Goal: Task Accomplishment & Management: Use online tool/utility

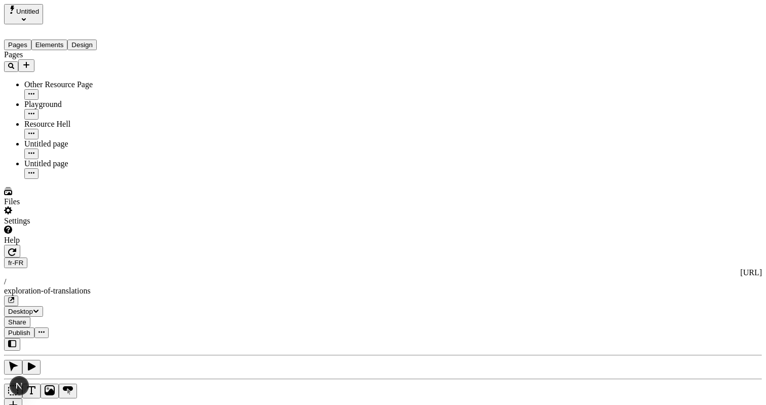
scroll to position [0, 164]
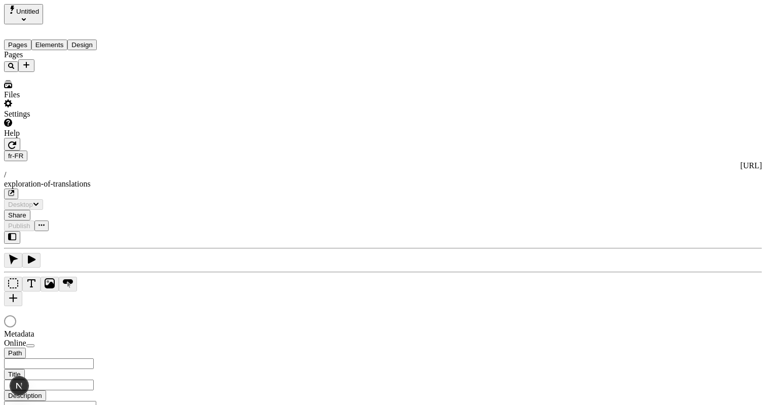
type input "/exploration-of-translations"
type input "The Great Translation Adventure"
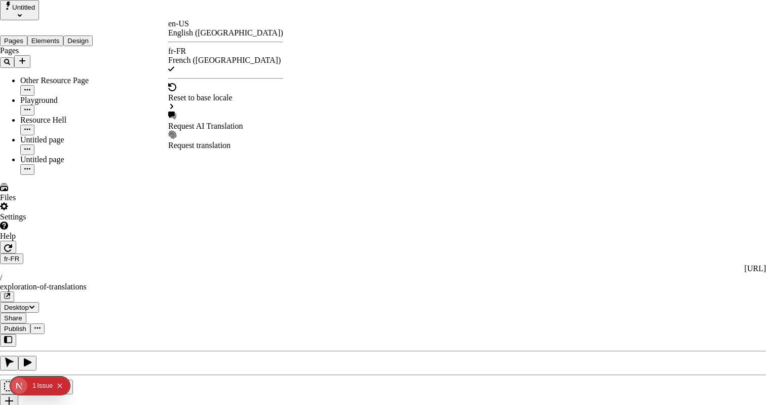
click at [232, 111] on div "Request AI Translation" at bounding box center [225, 120] width 115 height 19
checkbox input "true"
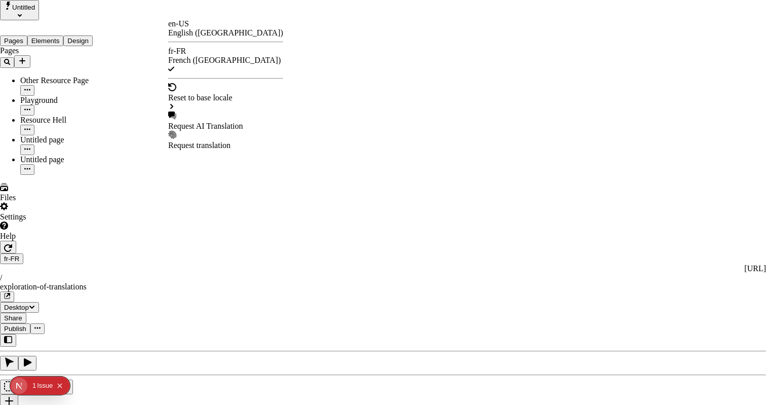
checkbox input "true"
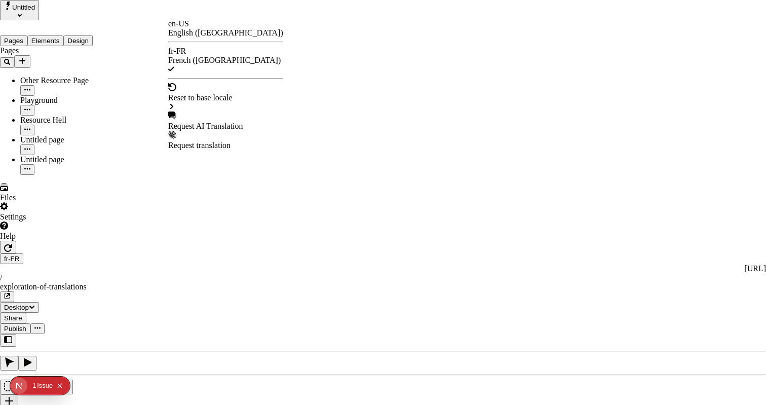
checkbox input "true"
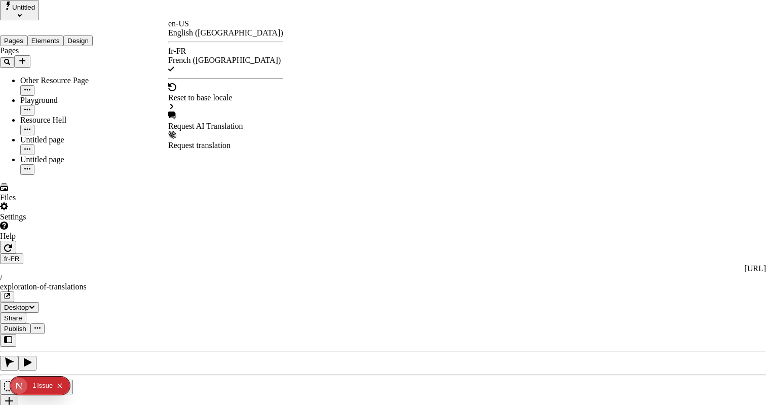
checkbox input "false"
type input "/exploration-des-traductions"
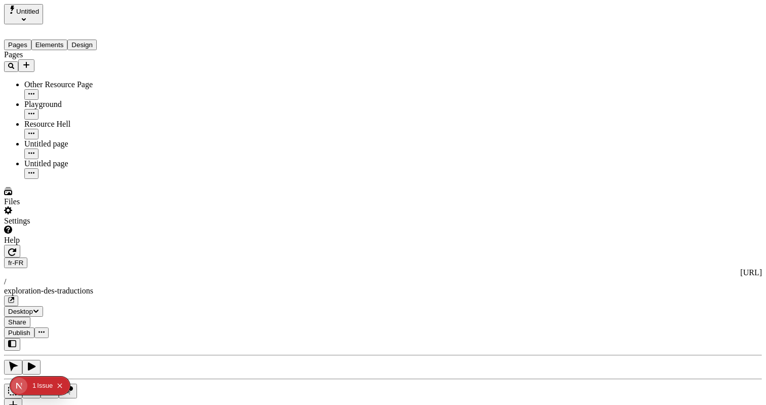
click at [30, 329] on span "Publish" at bounding box center [19, 333] width 22 height 8
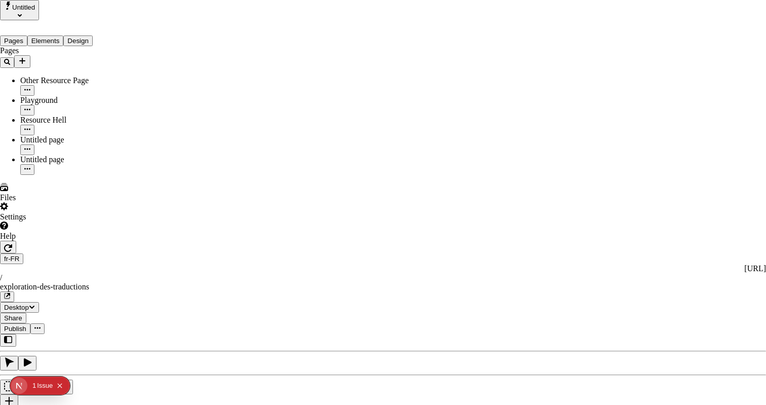
type input "The Great Translation Adventure"
type input "/exploration-of-translations"
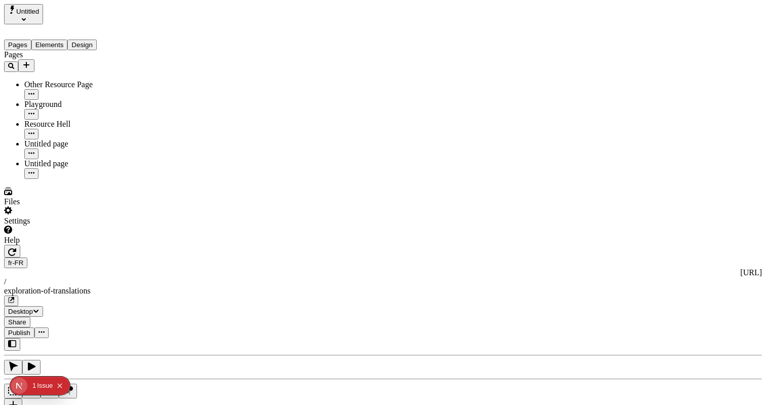
click at [178, 257] on div "fr-FR http://localhost:3001/fr-FR / exploration-of-translations" at bounding box center [383, 281] width 758 height 49
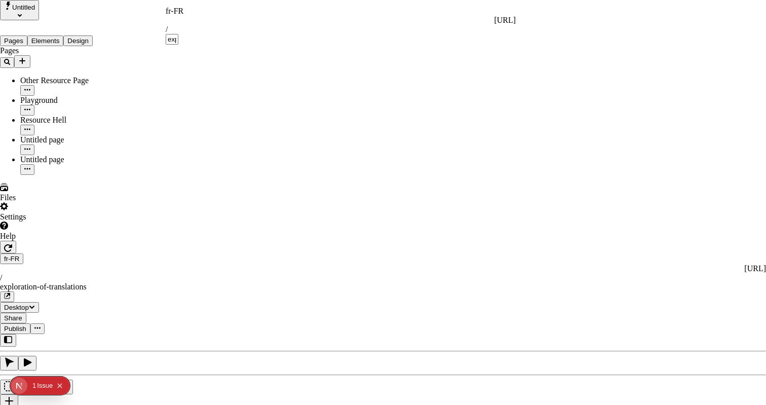
click at [183, 14] on div "fr-FR" at bounding box center [341, 11] width 350 height 9
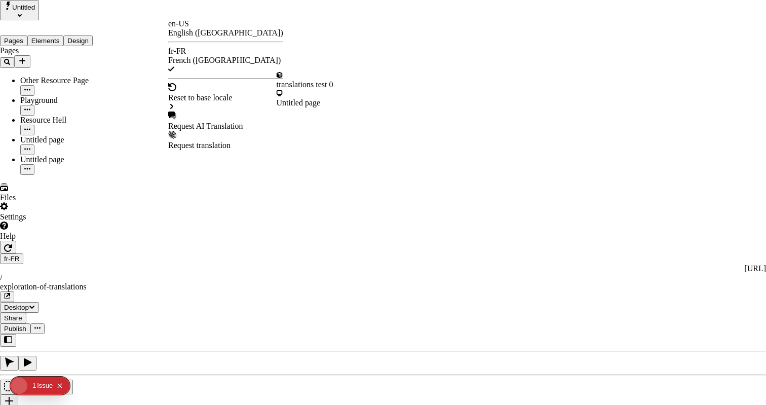
click at [198, 122] on div "Request AI Translation" at bounding box center [225, 126] width 115 height 9
checkbox input "true"
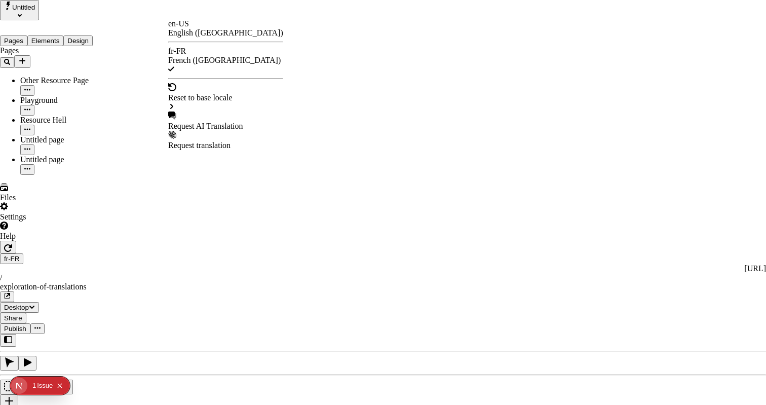
checkbox input "true"
checkbox input "false"
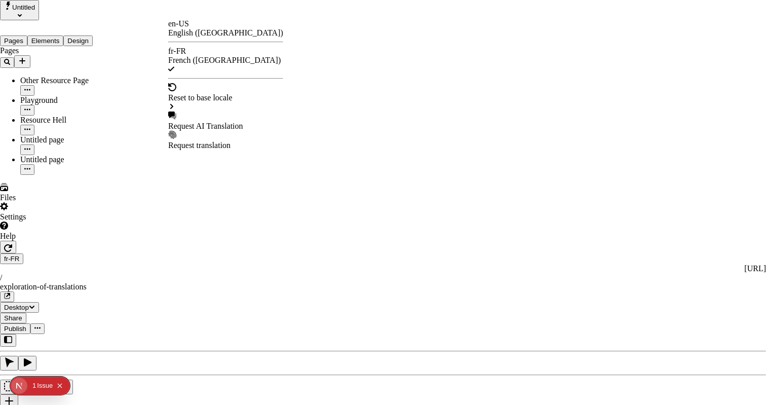
checkbox input "false"
checkbox input "true"
checkbox input "false"
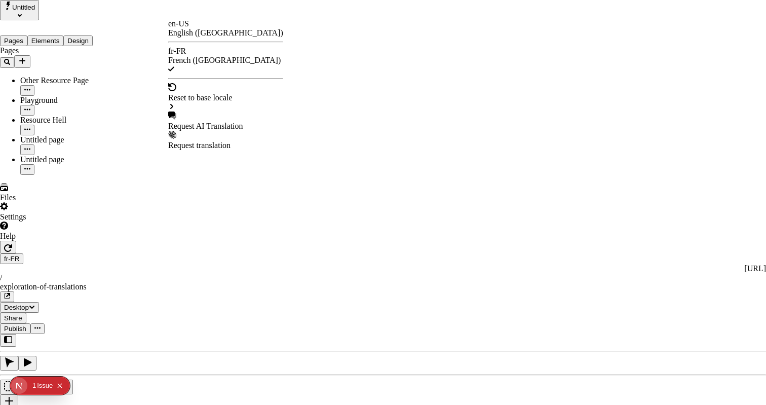
checkbox input "true"
checkbox input "false"
checkbox input "true"
checkbox input "false"
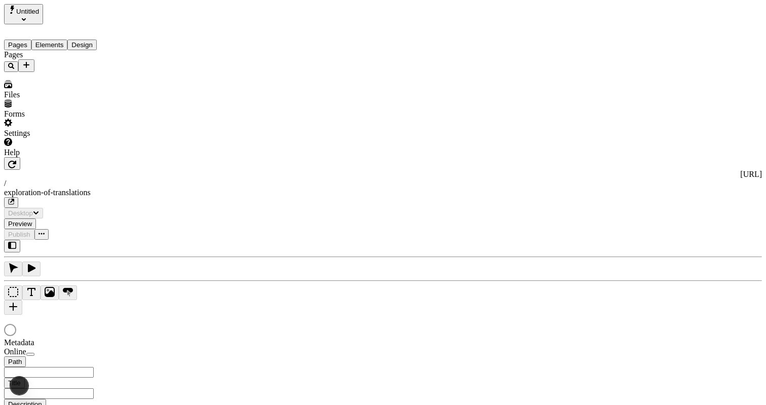
type input "/exploration-of-translations"
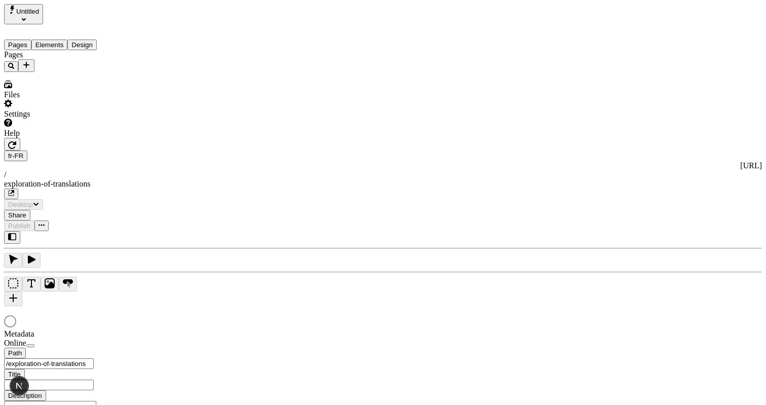
type input "The Great Translation Adventure"
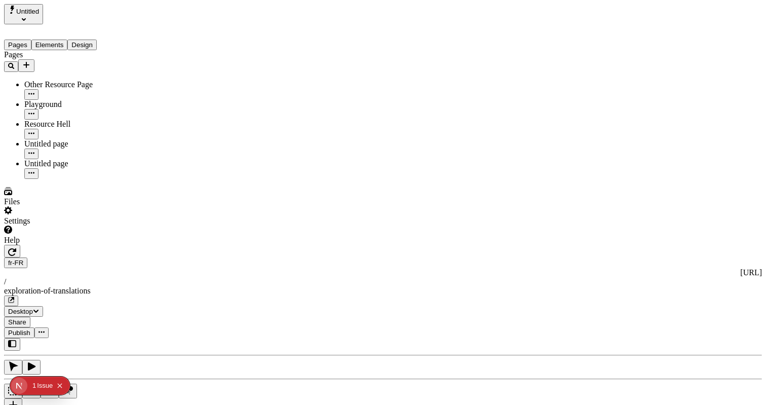
click at [127, 338] on div "J" at bounding box center [383, 380] width 758 height 84
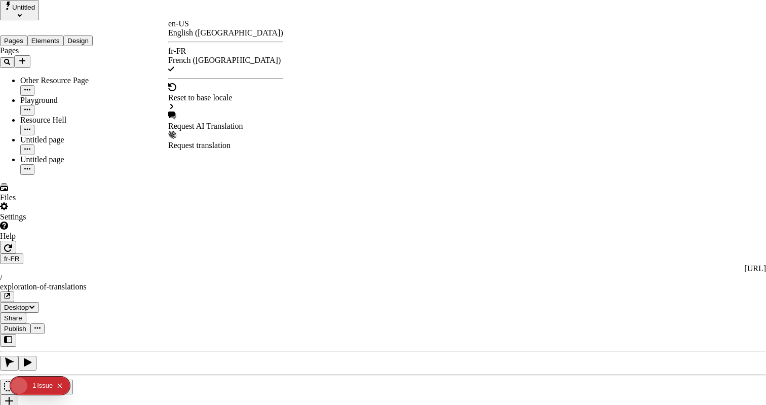
click at [207, 122] on div "Request AI Translation" at bounding box center [225, 126] width 115 height 9
drag, startPoint x: 264, startPoint y: 73, endPoint x: 273, endPoint y: 74, distance: 9.6
checkbox input "true"
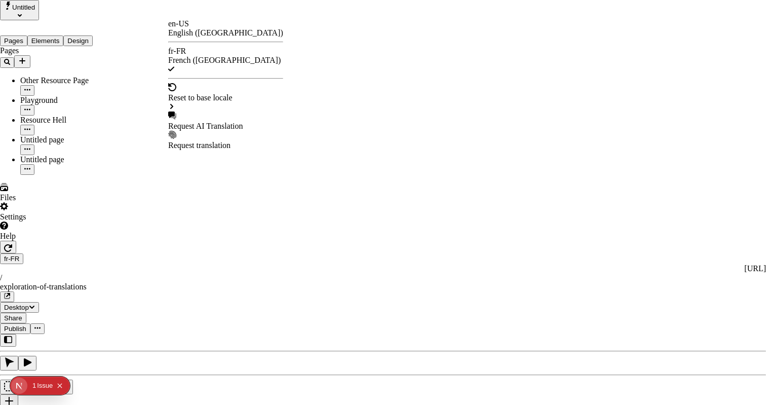
checkbox input "true"
checkbox input "false"
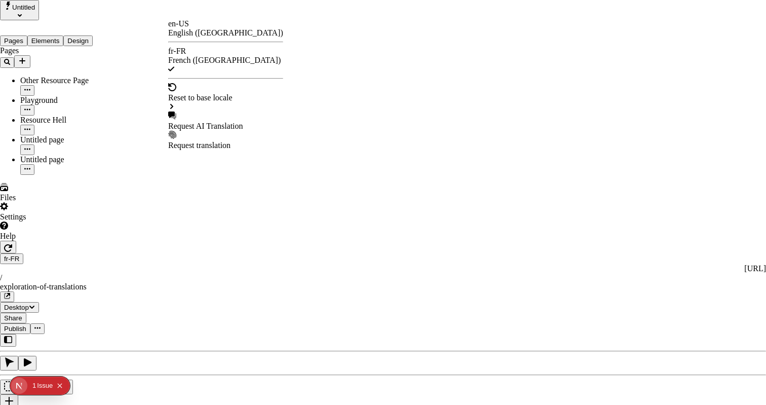
checkbox input "false"
checkbox input "true"
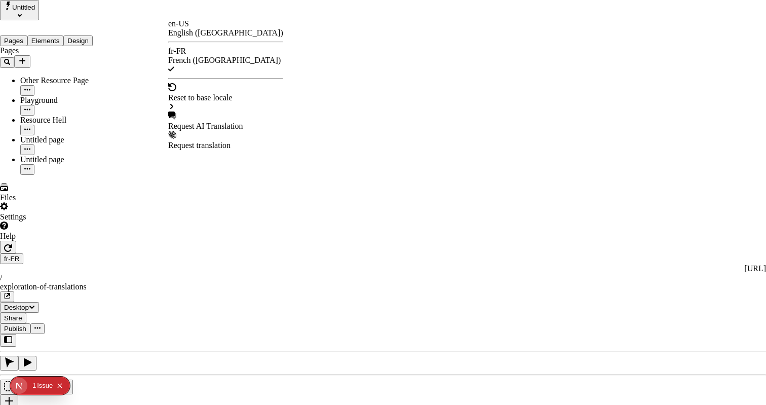
checkbox input "true"
checkbox input "false"
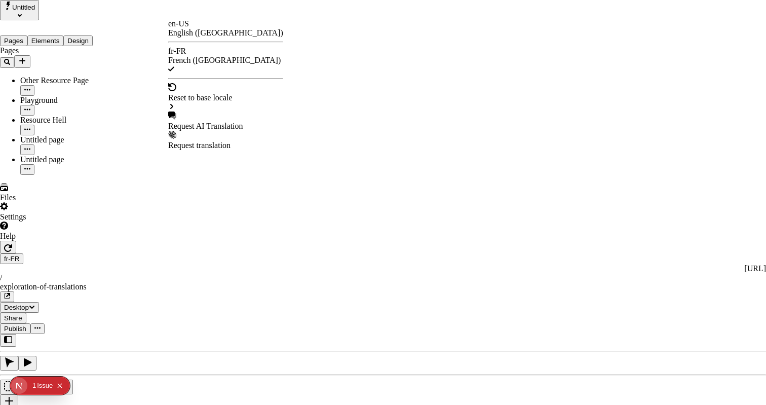
checkbox input "false"
checkbox input "true"
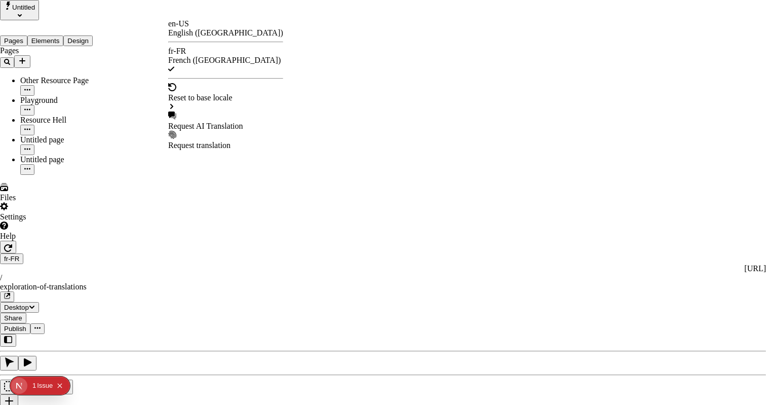
checkbox input "true"
checkbox input "false"
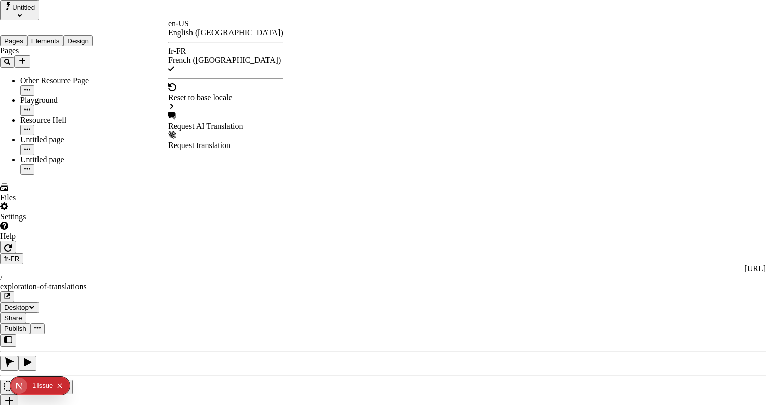
checkbox input "false"
checkbox input "true"
checkbox input "false"
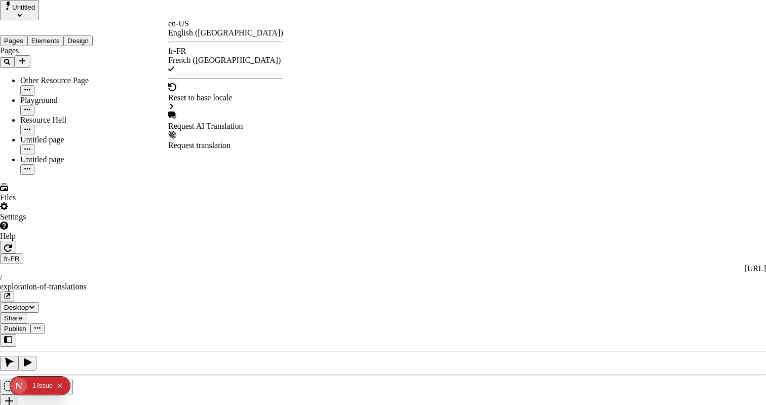
checkbox input "true"
checkbox input "false"
checkbox input "true"
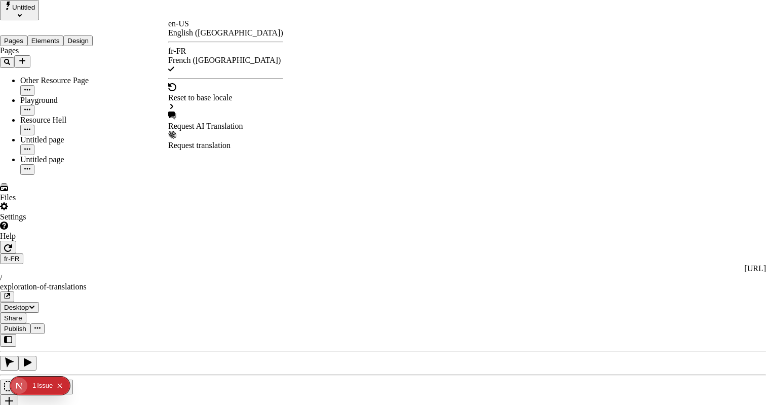
checkbox input "false"
checkbox input "true"
checkbox input "false"
checkbox input "true"
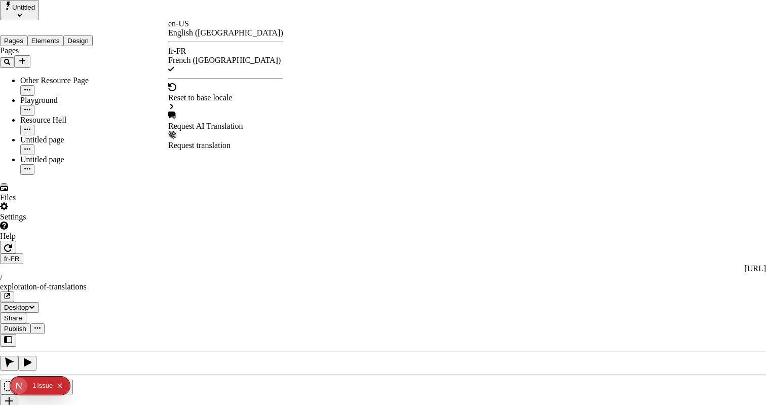
checkbox input "false"
checkbox input "true"
checkbox input "false"
checkbox input "true"
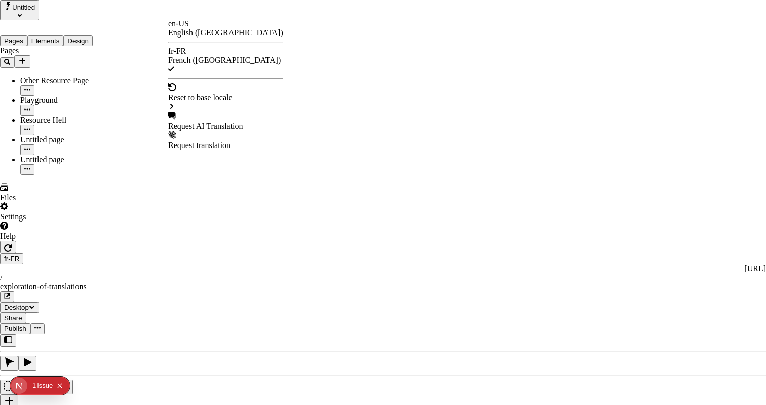
checkbox input "false"
checkbox input "true"
checkbox input "false"
checkbox input "true"
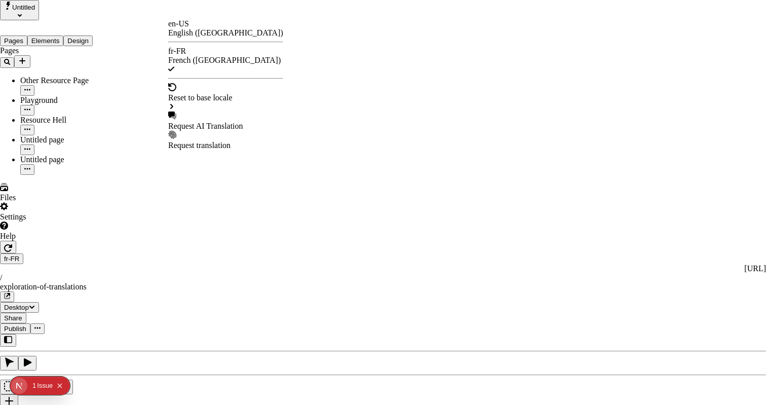
checkbox input "false"
checkbox input "true"
checkbox input "false"
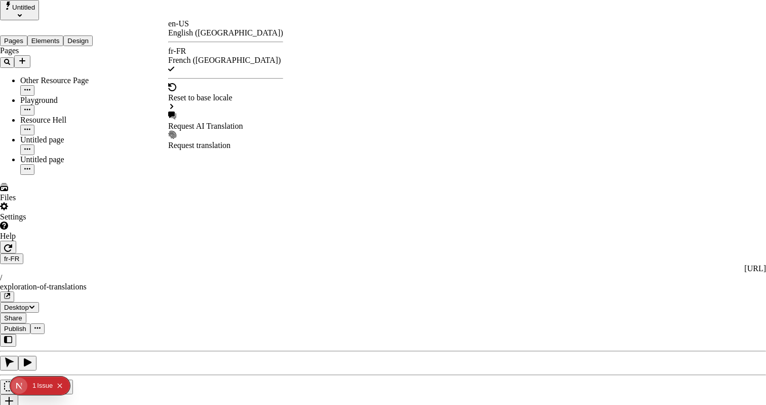
checkbox input "true"
checkbox input "false"
checkbox input "true"
